Goal: Entertainment & Leisure: Consume media (video, audio)

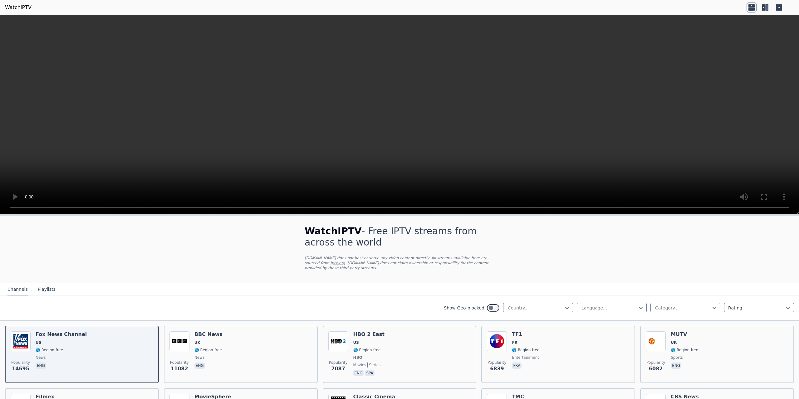
scroll to position [73, 0]
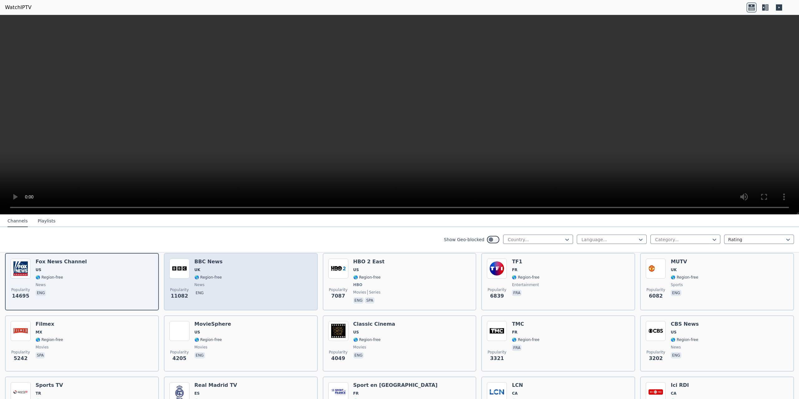
click at [180, 277] on img at bounding box center [180, 269] width 20 height 20
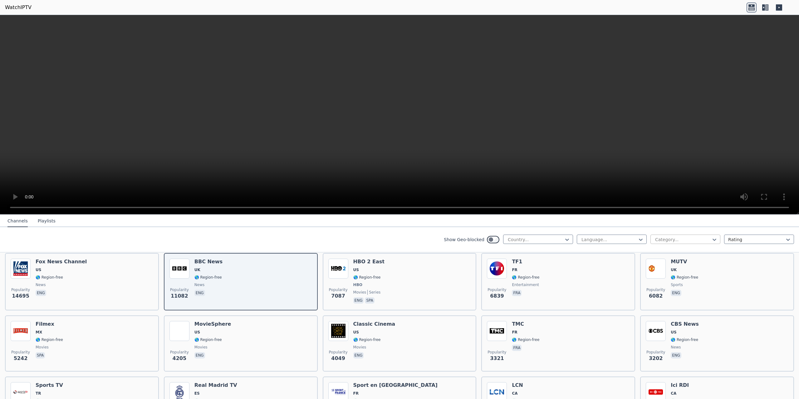
click at [713, 237] on div "Category..." at bounding box center [686, 239] width 70 height 9
click at [665, 316] on div "Sports" at bounding box center [686, 310] width 70 height 11
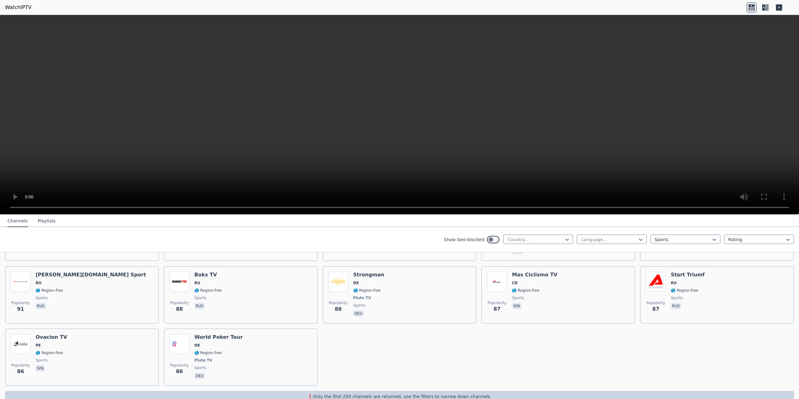
scroll to position [1371, 0]
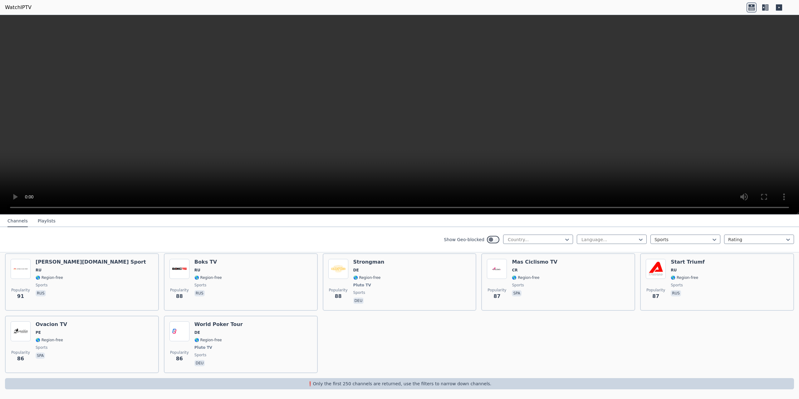
click at [39, 222] on button "Playlists" at bounding box center [47, 221] width 18 height 12
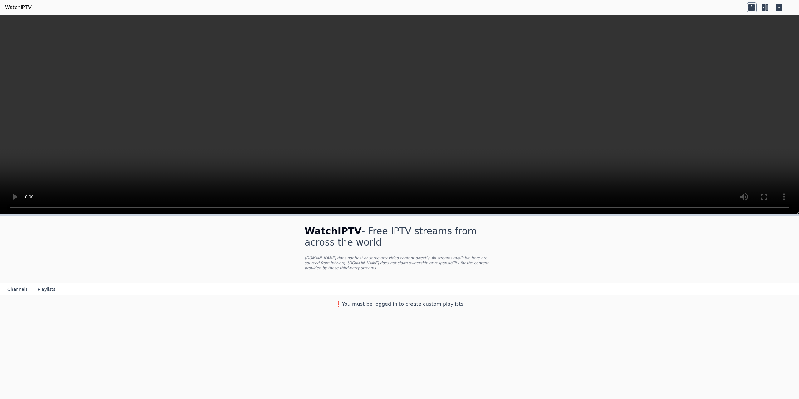
click at [17, 288] on button "Channels" at bounding box center [17, 290] width 20 height 12
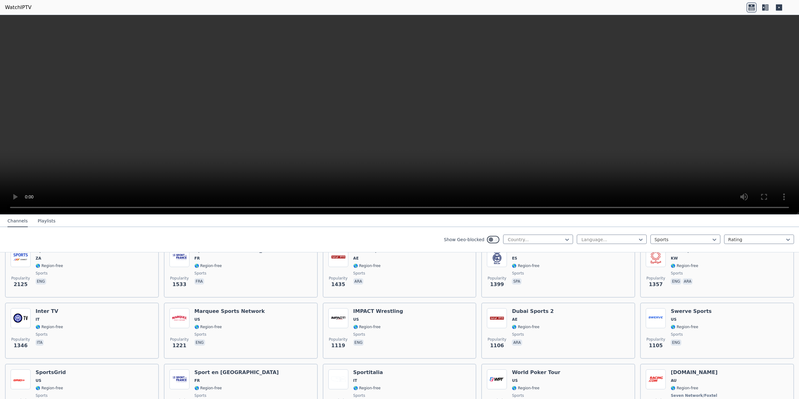
scroll to position [73, 0]
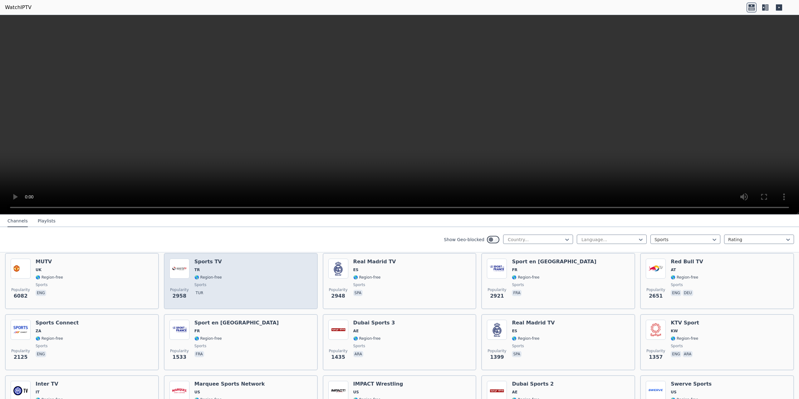
click at [174, 261] on img at bounding box center [180, 269] width 20 height 20
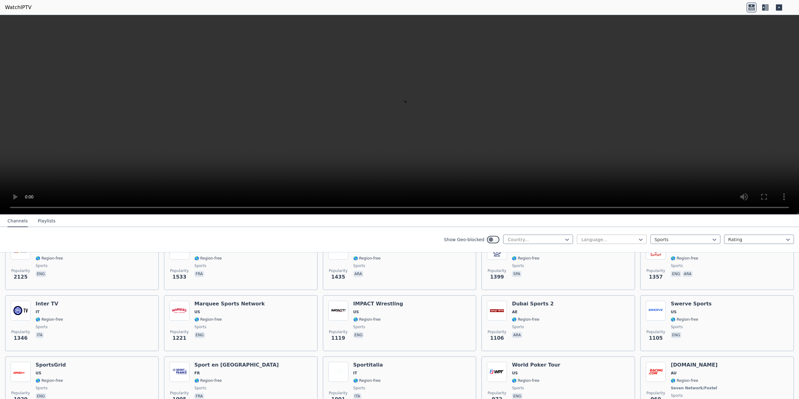
scroll to position [146, 0]
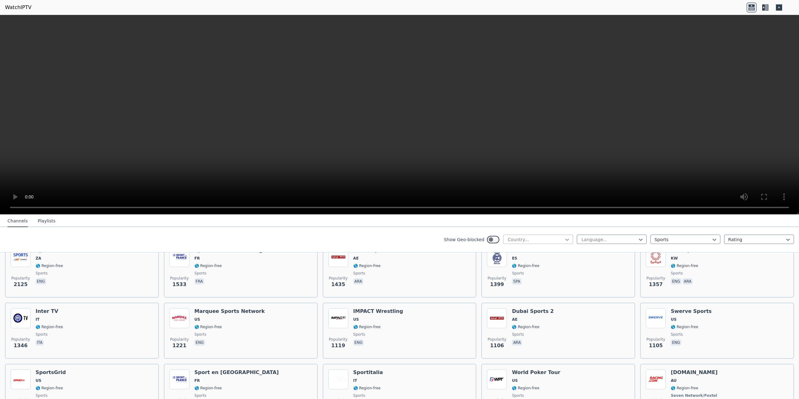
click at [564, 239] on icon at bounding box center [567, 240] width 6 height 6
click at [530, 334] on div "[GEOGRAPHIC_DATA]" at bounding box center [538, 338] width 70 height 11
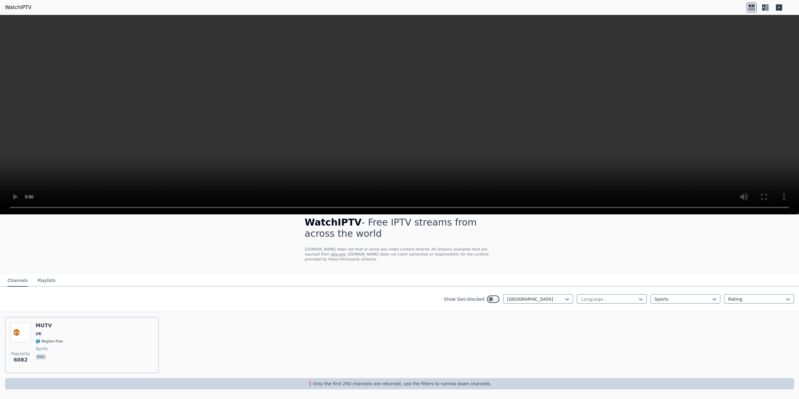
scroll to position [9, 0]
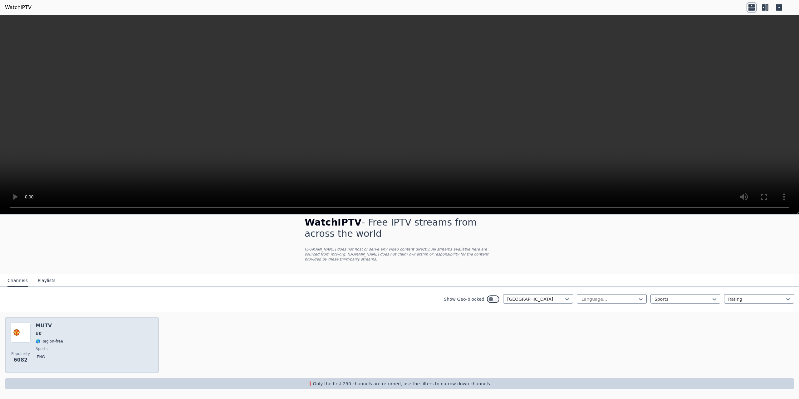
click at [114, 342] on div "Popularity 6082 MUTV [GEOGRAPHIC_DATA] 🌎 Region-free sports eng" at bounding box center [82, 345] width 143 height 45
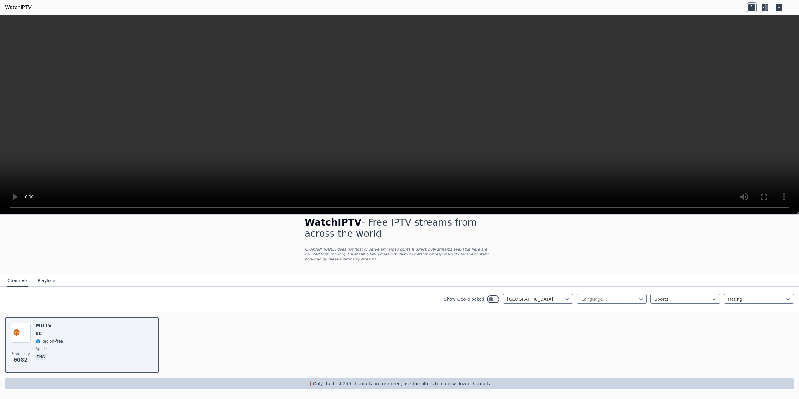
click at [17, 8] on link "WatchIPTV" at bounding box center [18, 7] width 27 height 7
